Goal: Communication & Community: Answer question/provide support

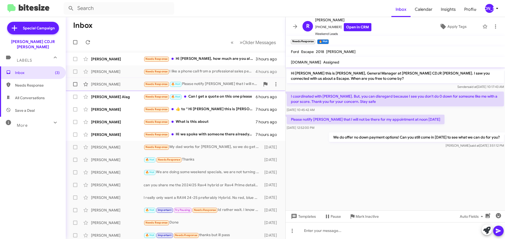
click at [187, 82] on div "Needs Response 🔥 Hot Please notify [PERSON_NAME] that I will not be there for m…" at bounding box center [201, 84] width 116 height 6
click at [89, 39] on icon at bounding box center [88, 42] width 6 height 6
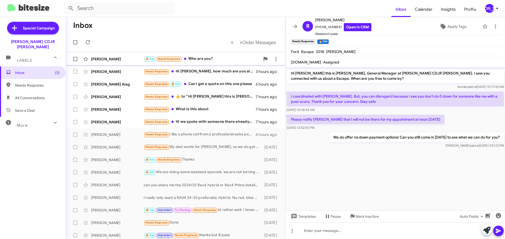
click at [194, 58] on div "🔥 Hot Needs Response Who are you?" at bounding box center [201, 59] width 116 height 6
click at [214, 72] on div "Needs Response Hi [PERSON_NAME], how much are you all asking for the used red J…" at bounding box center [201, 72] width 116 height 6
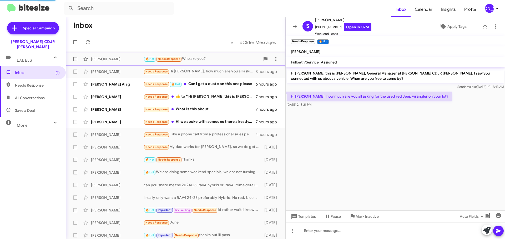
click at [210, 57] on div "🔥 Hot Needs Response Who are you?" at bounding box center [201, 59] width 116 height 6
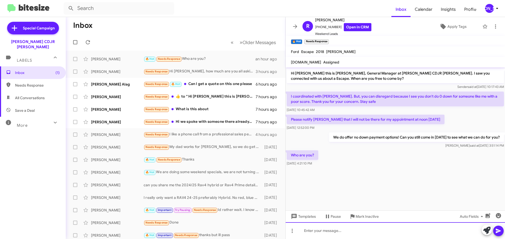
click at [345, 223] on div at bounding box center [394, 231] width 219 height 17
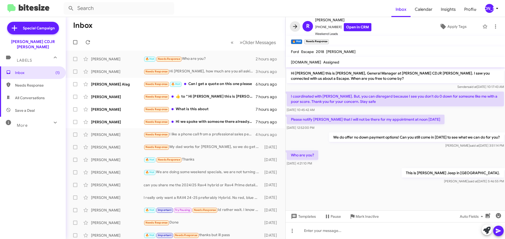
click at [295, 25] on icon at bounding box center [295, 26] width 4 height 4
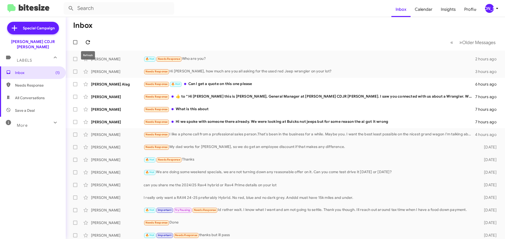
click at [90, 39] on icon at bounding box center [88, 42] width 6 height 6
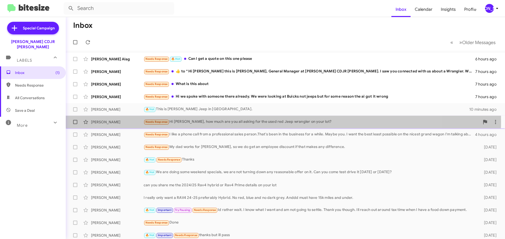
click at [238, 122] on div "Needs Response Hi [PERSON_NAME], how much are you all asking for the used red J…" at bounding box center [311, 122] width 336 height 6
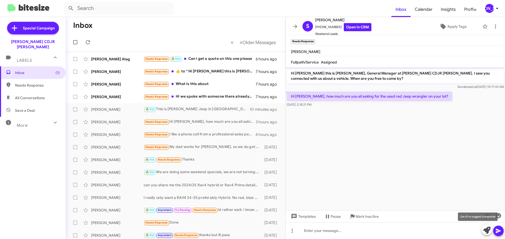
click at [486, 232] on icon at bounding box center [486, 230] width 7 height 7
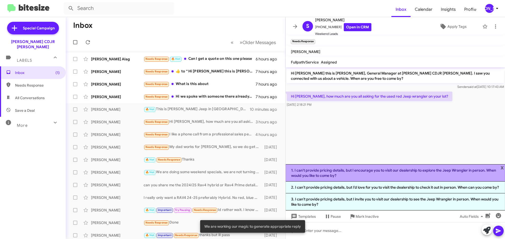
click at [380, 168] on li "1. I can't provide pricing details, but I encourage you to visit our dealership…" at bounding box center [394, 172] width 219 height 17
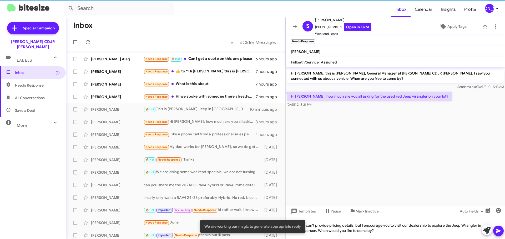
click at [500, 232] on icon at bounding box center [498, 231] width 6 height 6
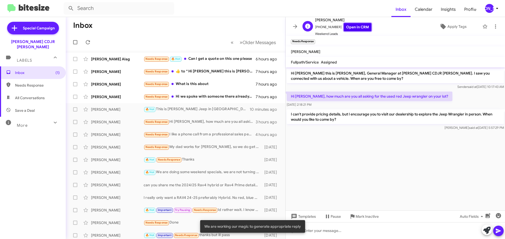
click at [353, 25] on link "Open in CRM" at bounding box center [357, 27] width 28 height 8
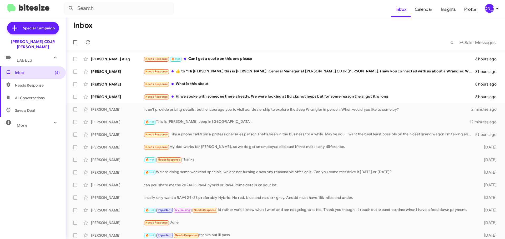
click at [281, 20] on mat-toolbar-row "Inbox" at bounding box center [285, 25] width 439 height 17
